Goal: Information Seeking & Learning: Learn about a topic

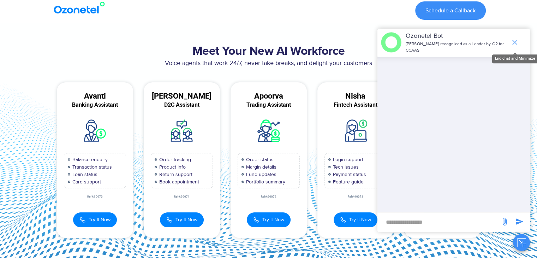
click at [517, 47] on span "end chat or minimize" at bounding box center [515, 42] width 14 height 14
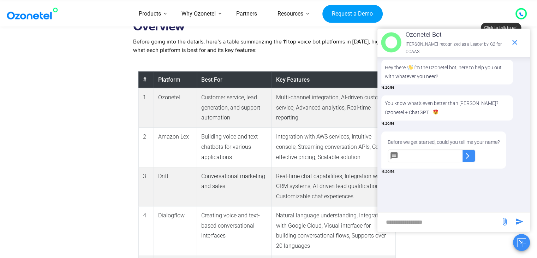
scroll to position [477, 0]
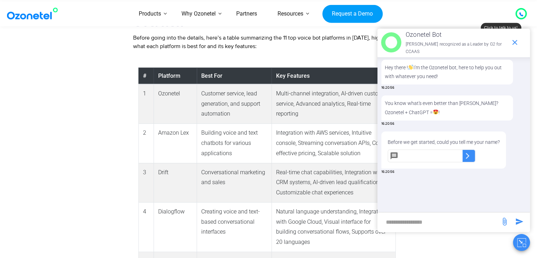
click at [171, 89] on td "Ozonetel" at bounding box center [175, 104] width 43 height 40
copy tr "Ozonetel"
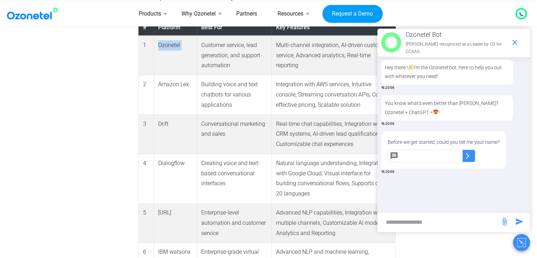
scroll to position [524, 0]
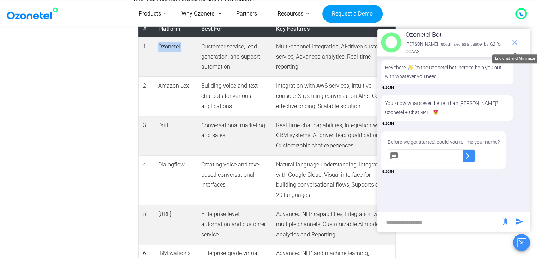
click at [516, 41] on icon "end chat or minimize" at bounding box center [515, 42] width 5 height 5
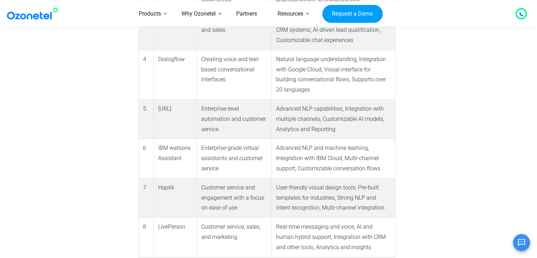
scroll to position [630, 0]
click at [167, 147] on td "IBM watsonx Assistant" at bounding box center [175, 158] width 43 height 39
copy tr "IBM watsonx Assistant"
